Goal: Task Accomplishment & Management: Complete application form

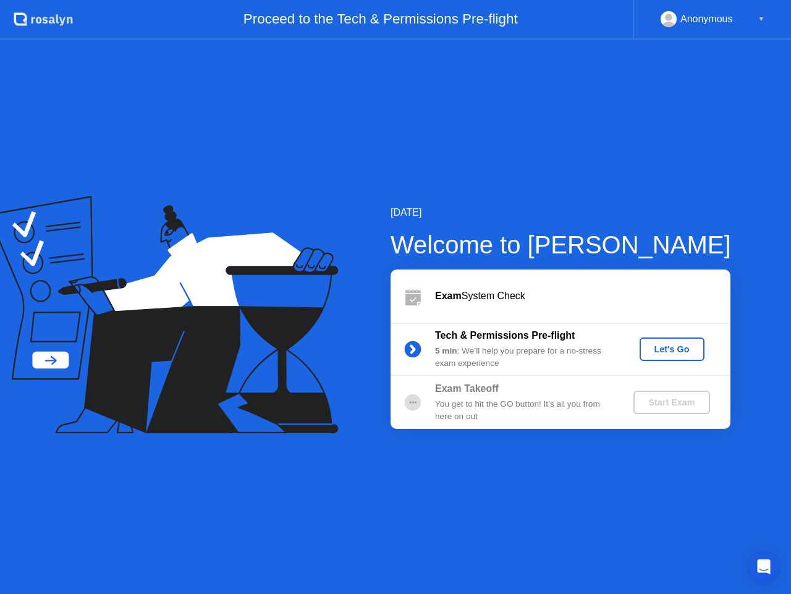
click at [666, 354] on div "Let's Go" at bounding box center [672, 349] width 55 height 10
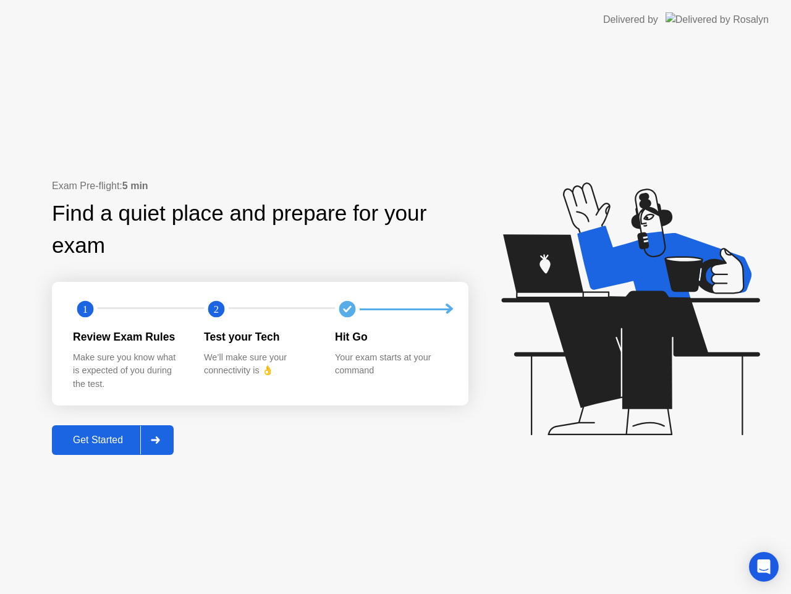
click at [121, 440] on div "Get Started" at bounding box center [98, 439] width 85 height 11
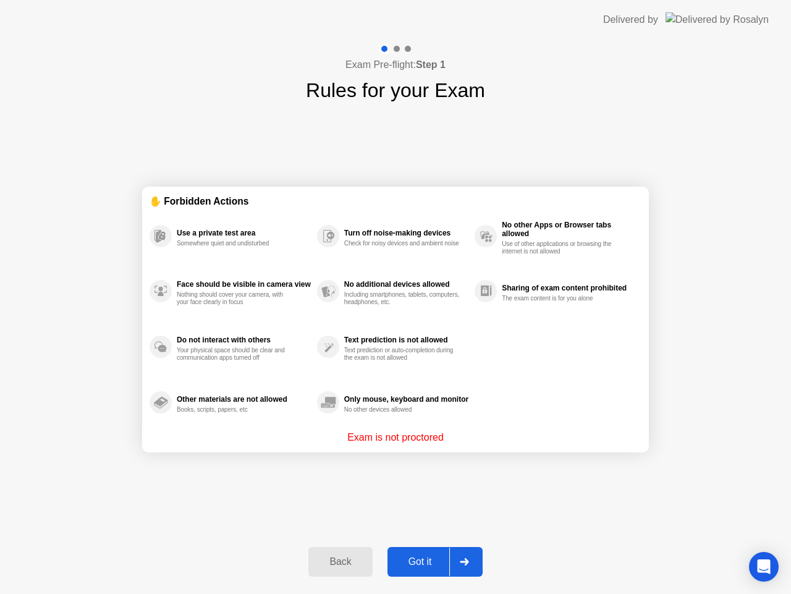
click at [420, 560] on div "Got it" at bounding box center [420, 561] width 58 height 11
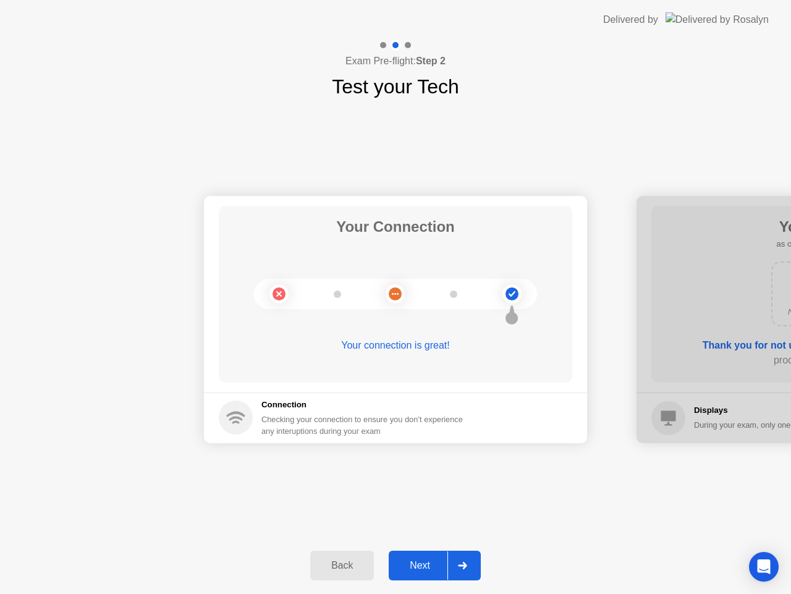
click at [420, 560] on div "Next" at bounding box center [419, 565] width 55 height 11
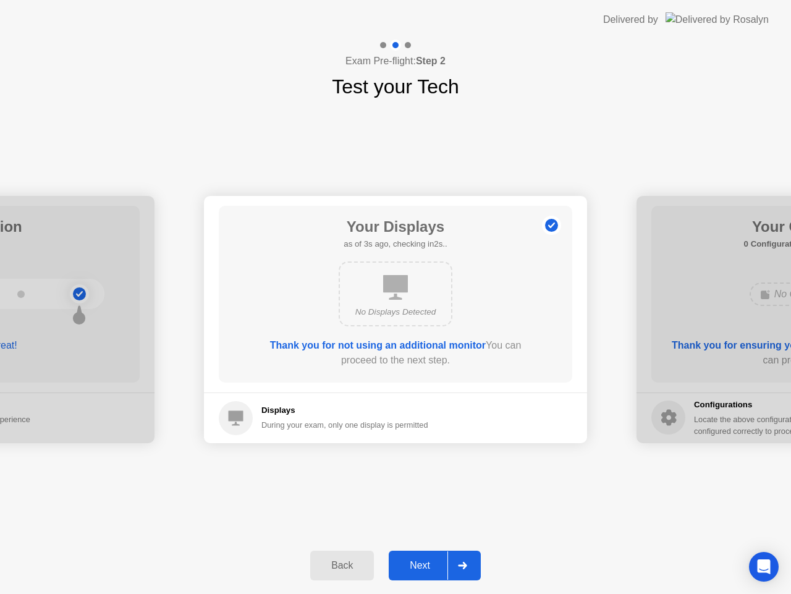
click at [416, 563] on div "Next" at bounding box center [419, 565] width 55 height 11
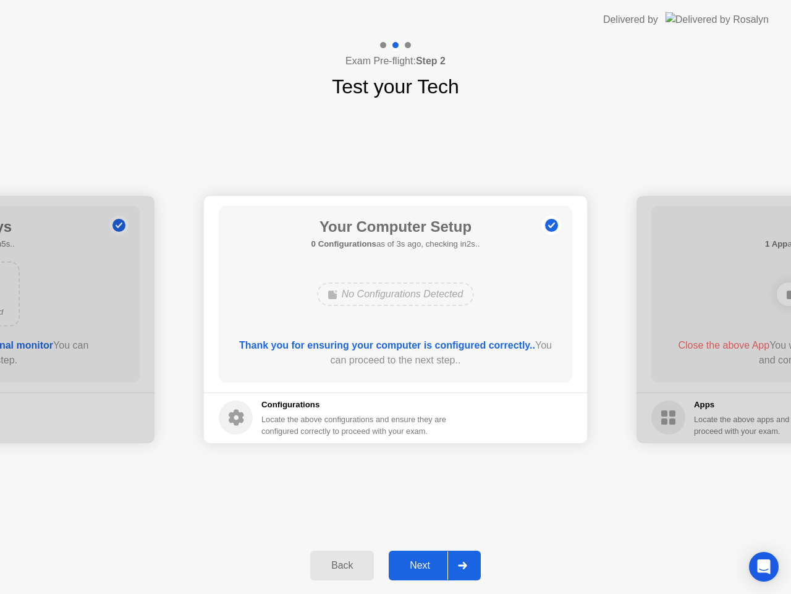
click at [416, 564] on div "Next" at bounding box center [419, 565] width 55 height 11
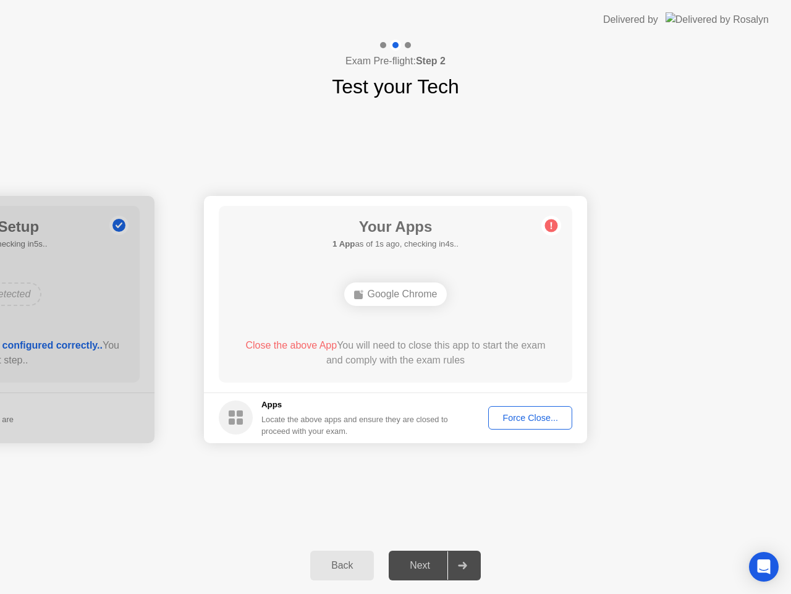
click at [517, 418] on div "Force Close..." at bounding box center [529, 418] width 75 height 10
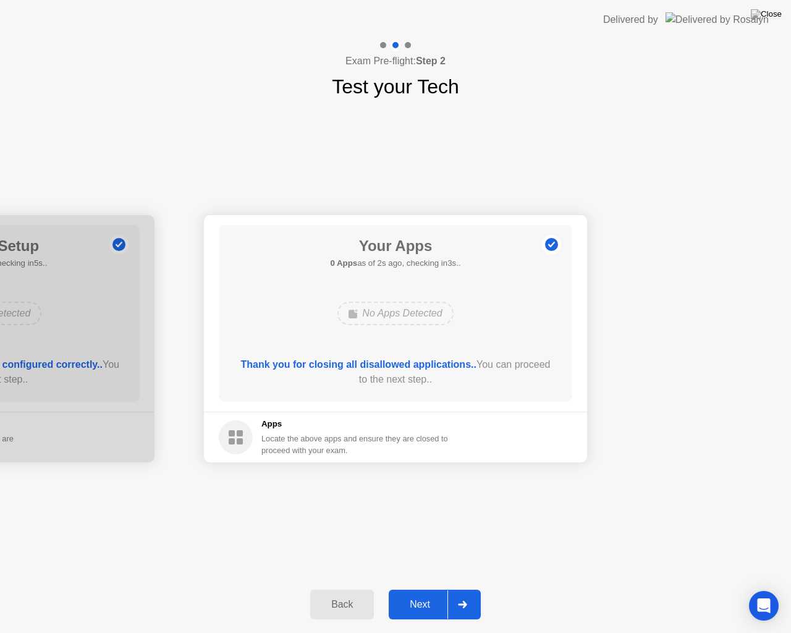
click at [426, 593] on div "Next" at bounding box center [419, 604] width 55 height 11
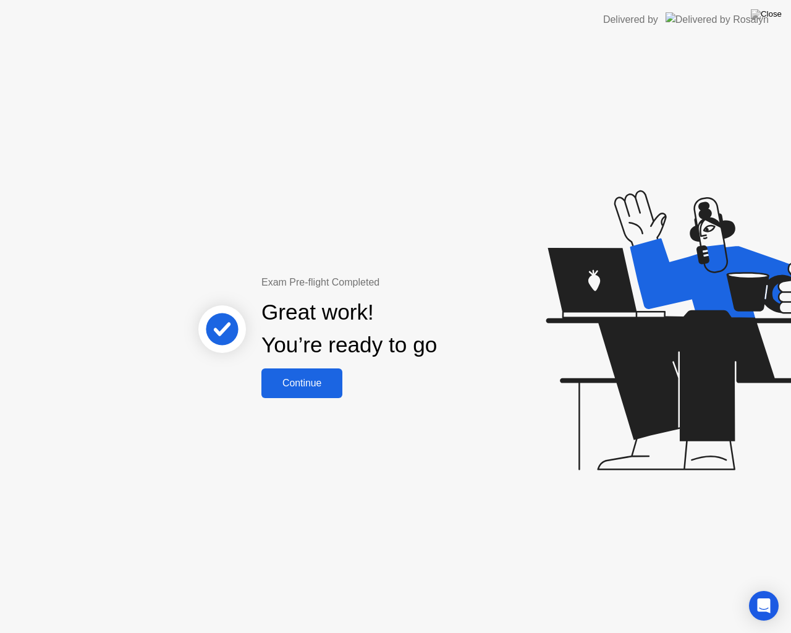
click at [311, 380] on div "Continue" at bounding box center [302, 383] width 74 height 11
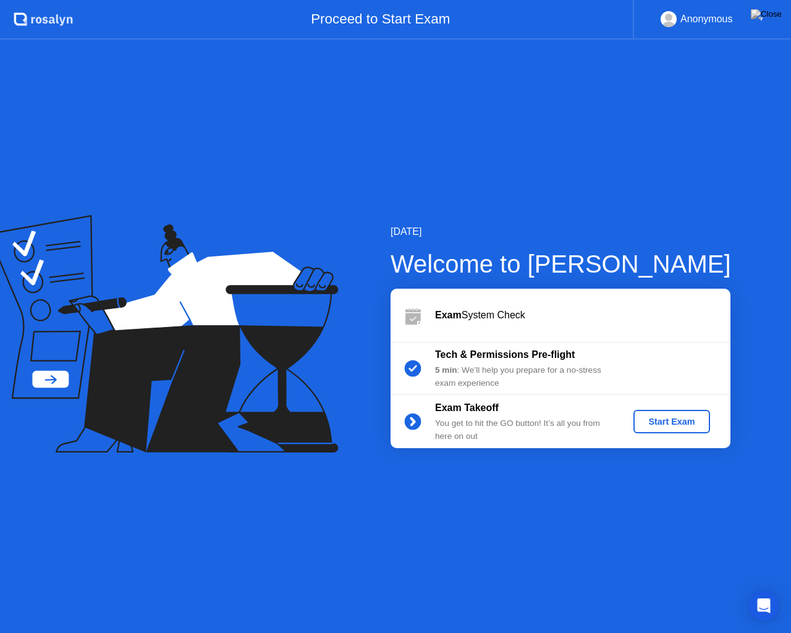
click at [668, 419] on div "Start Exam" at bounding box center [671, 421] width 66 height 10
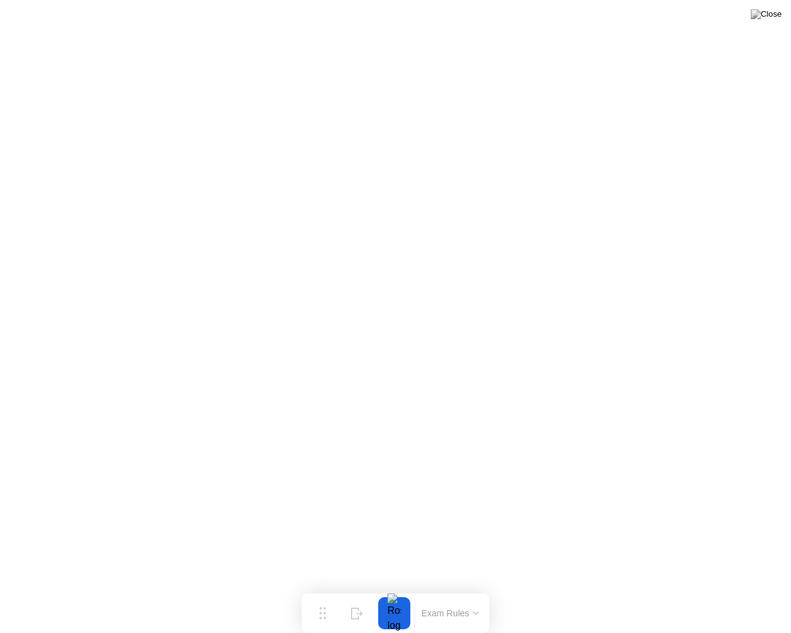
click at [482, 593] on button "Exam Rules" at bounding box center [451, 612] width 66 height 11
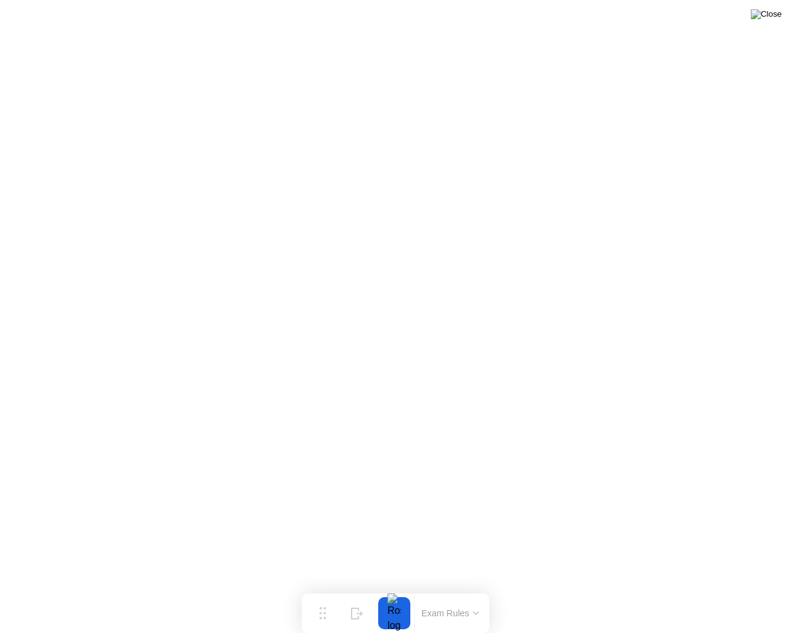
click at [777, 19] on img at bounding box center [766, 14] width 31 height 10
click at [773, 11] on img at bounding box center [766, 14] width 31 height 10
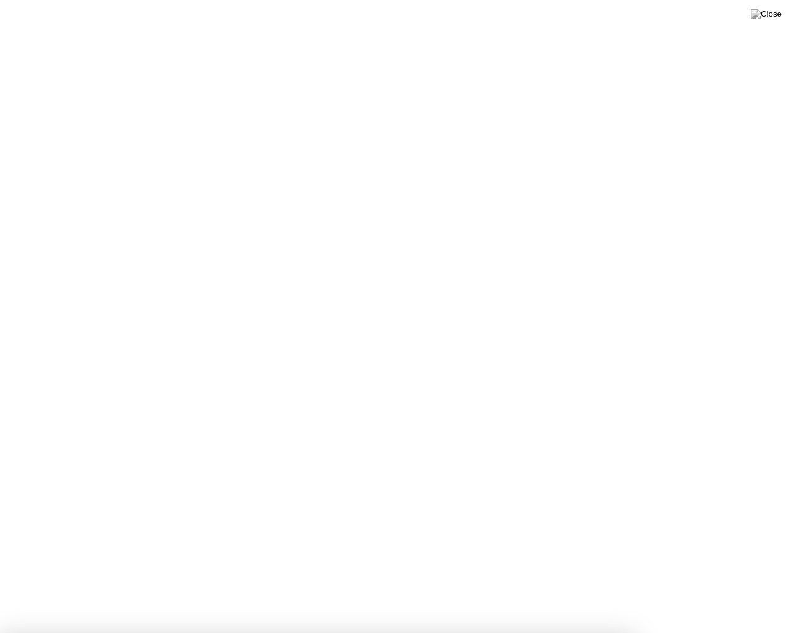
drag, startPoint x: 381, startPoint y: 339, endPoint x: 425, endPoint y: 339, distance: 43.3
